Goal: Task Accomplishment & Management: Use online tool/utility

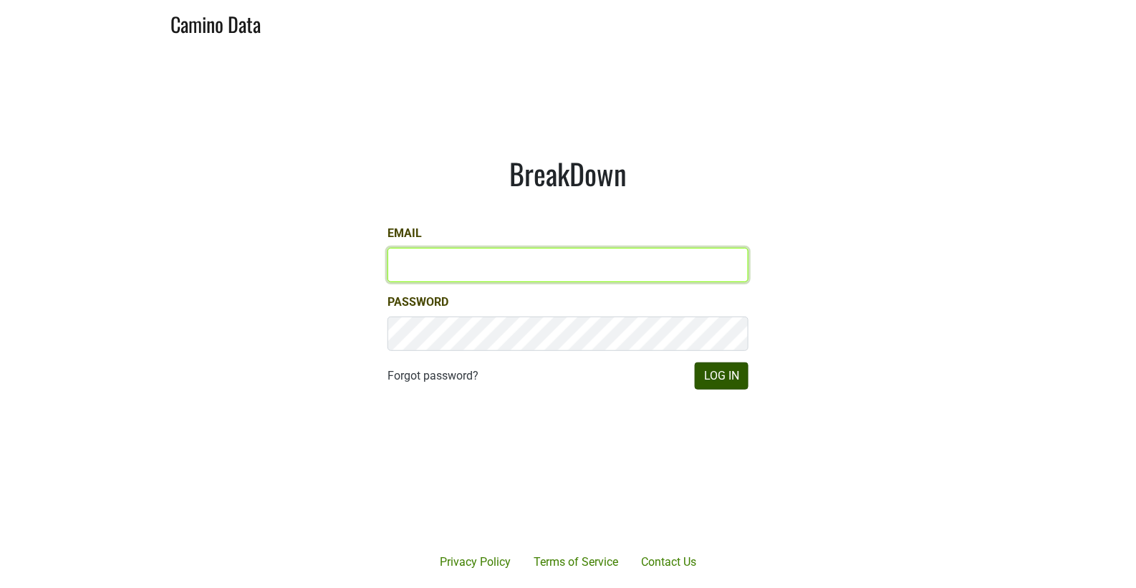
type input "matt@dumol.com"
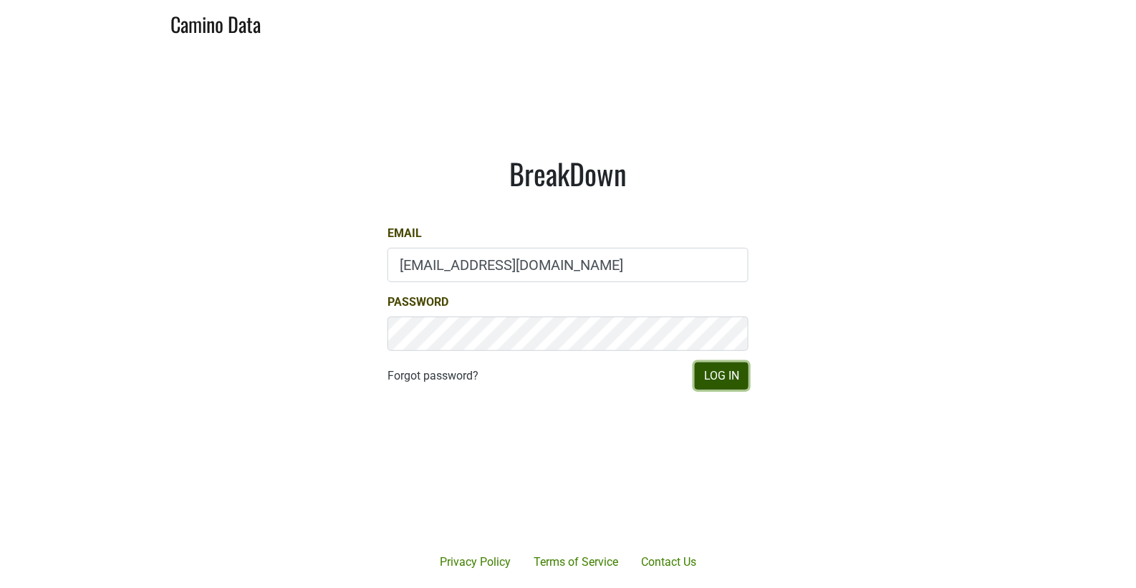
click at [739, 369] on button "Log In" at bounding box center [722, 375] width 54 height 27
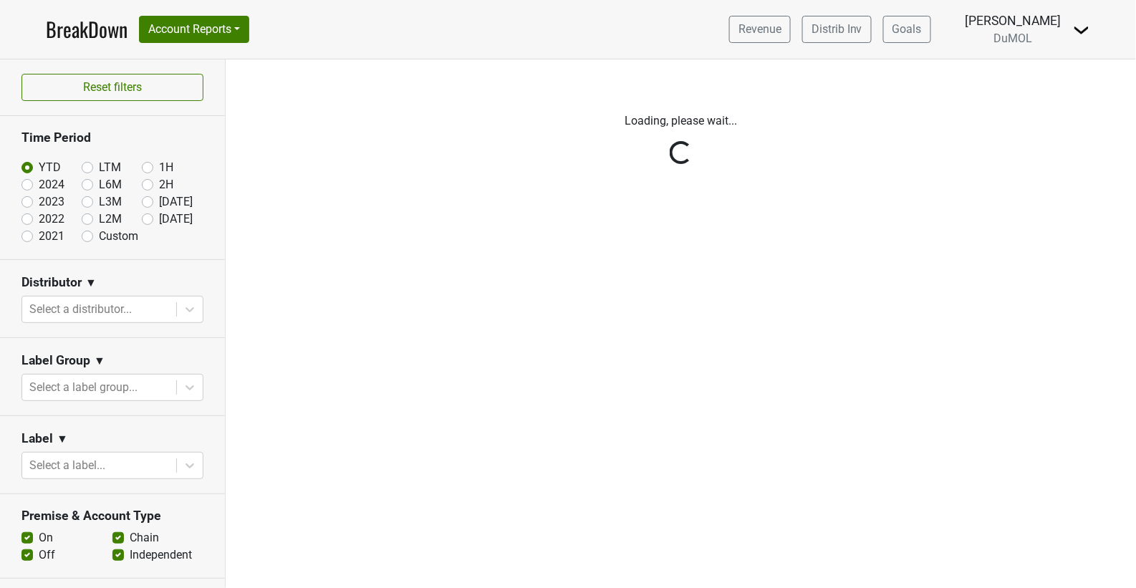
click at [132, 309] on div "Reset filters Time Period YTD LTM 1H 2024 L6M 2H 2023 L3M Aug '25 2022 L2M Sep …" at bounding box center [113, 323] width 226 height 529
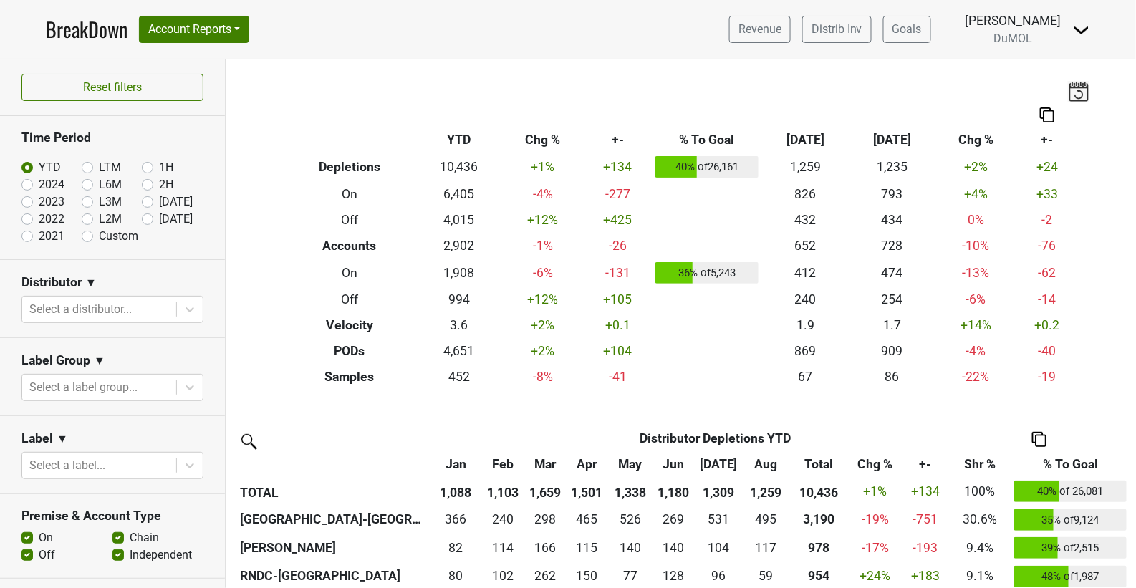
click at [132, 309] on div at bounding box center [99, 309] width 140 height 20
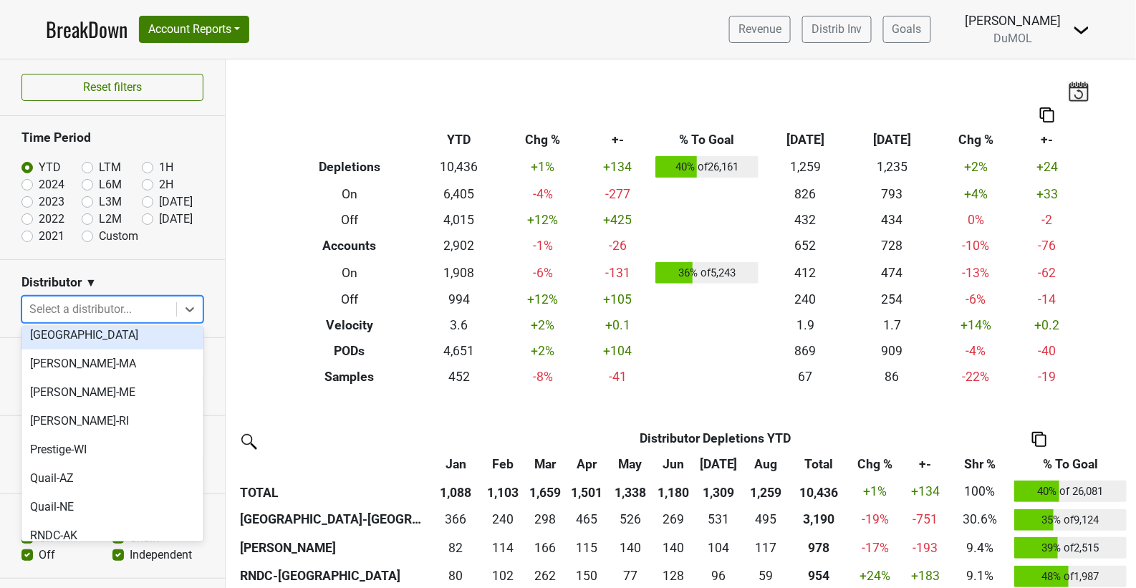
scroll to position [804, 0]
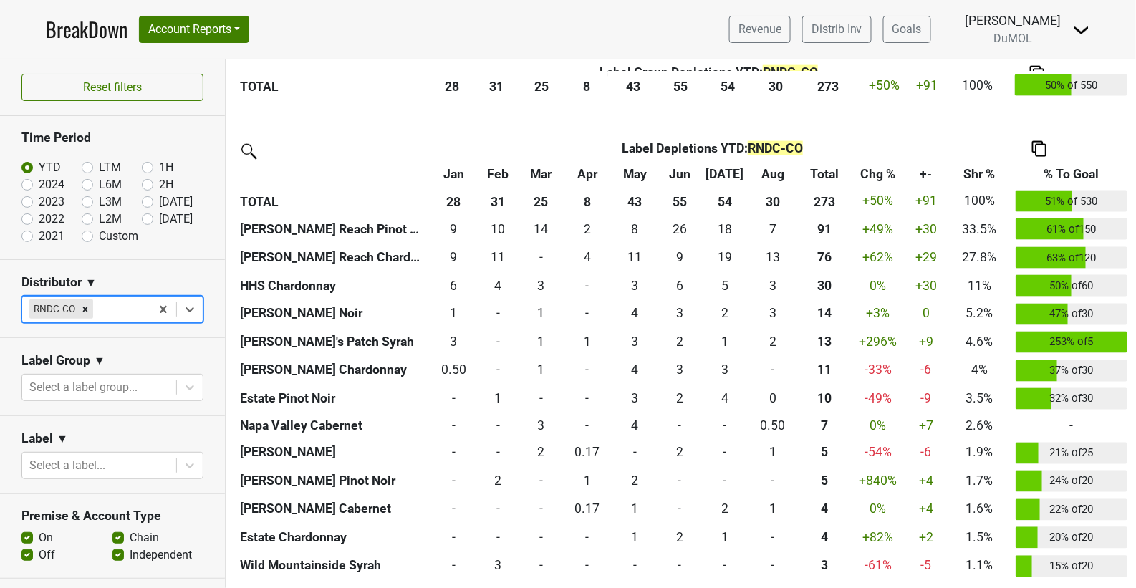
scroll to position [610, 0]
